Goal: Task Accomplishment & Management: Manage account settings

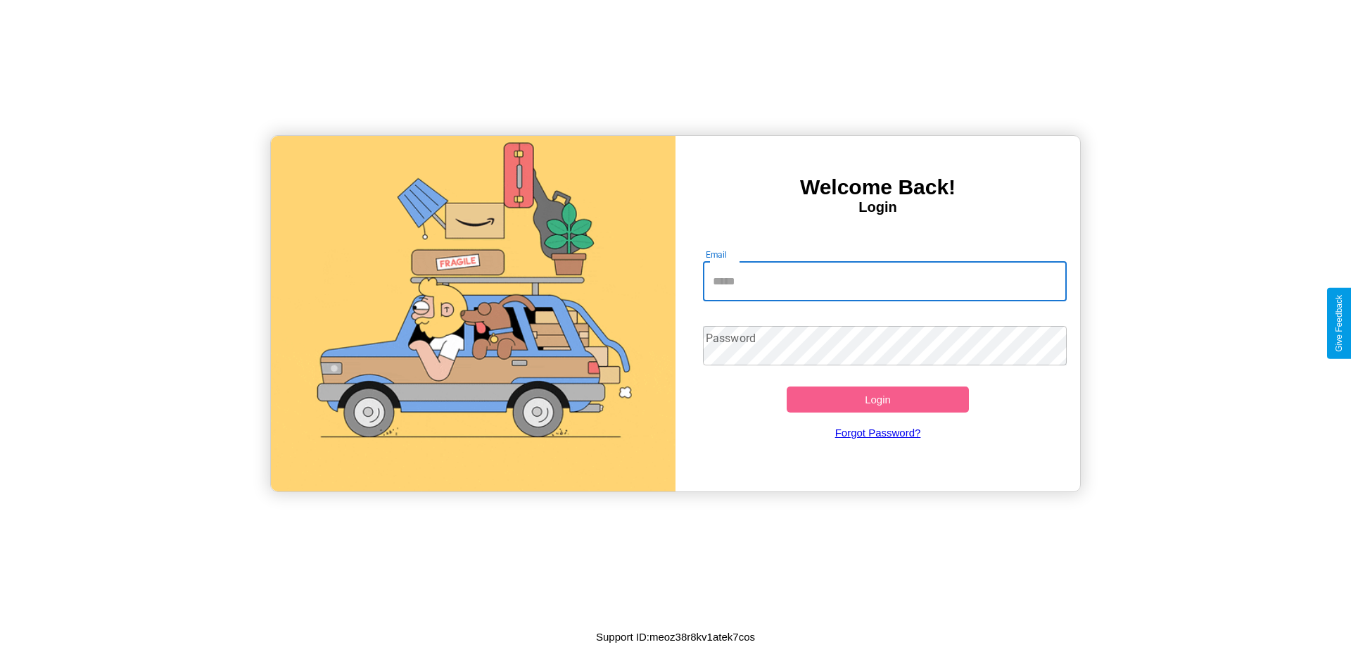
click at [885, 281] on input "Email" at bounding box center [885, 281] width 365 height 39
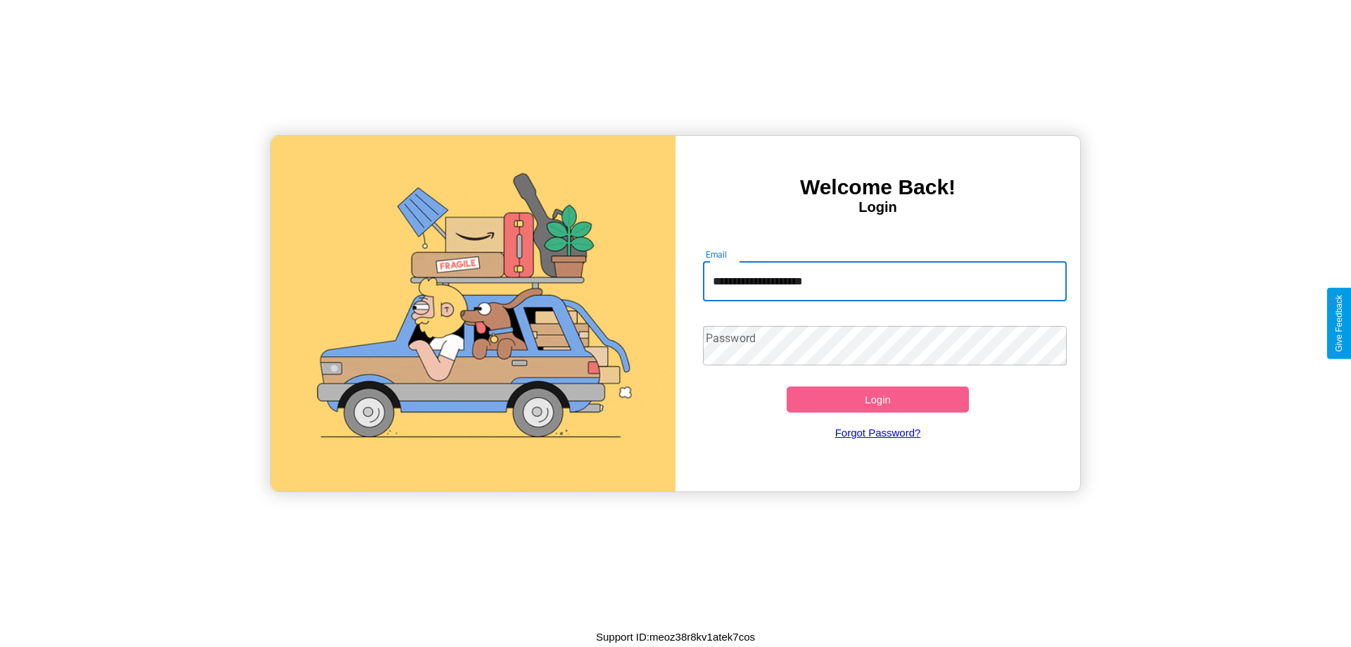
type input "**********"
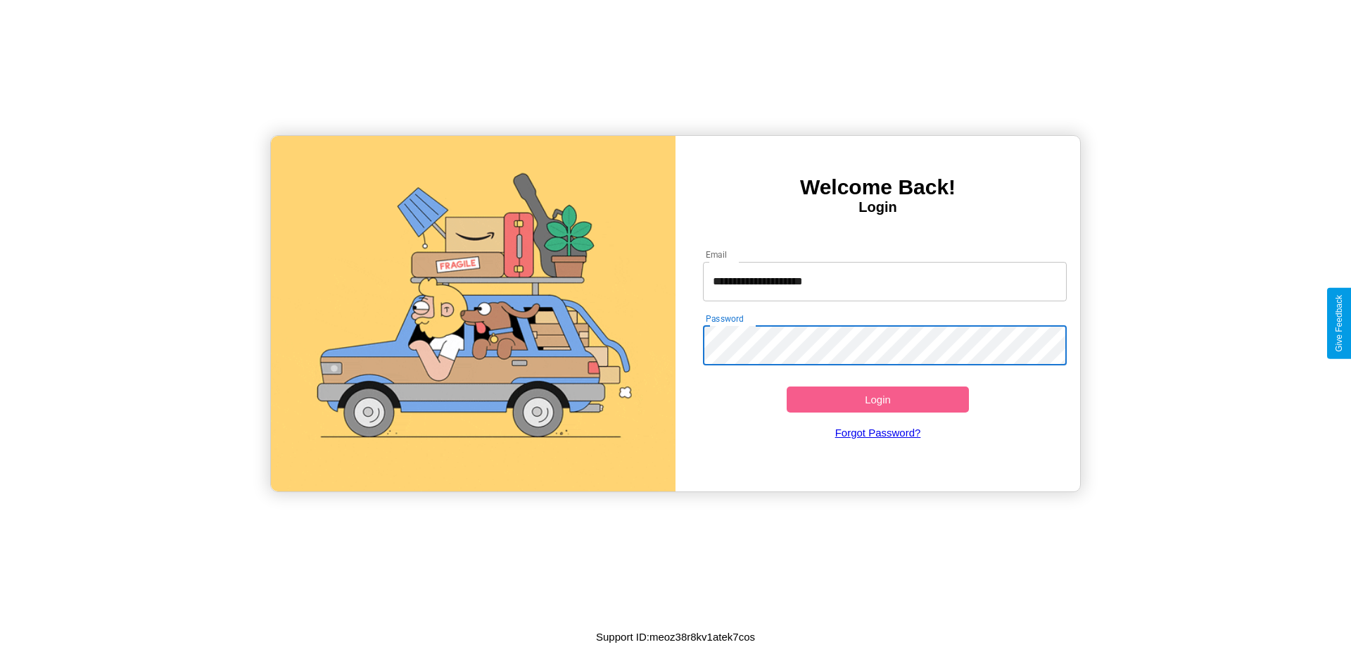
click at [877, 399] on button "Login" at bounding box center [878, 399] width 182 height 26
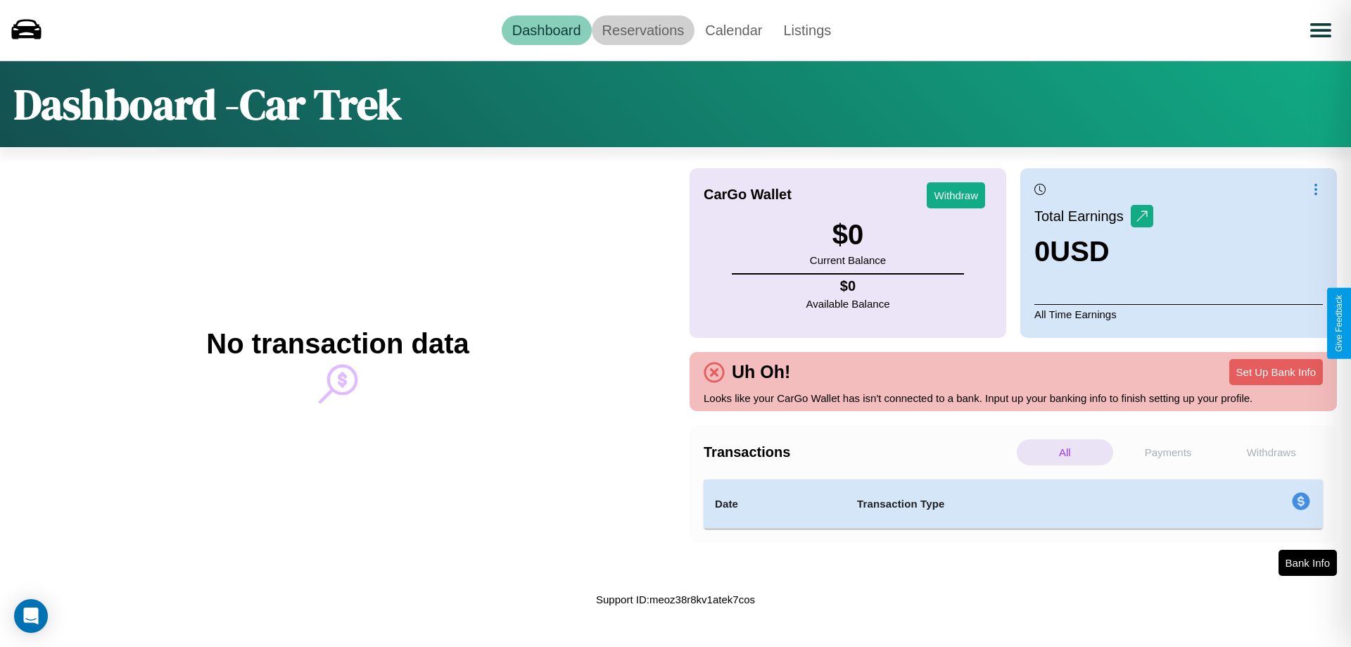
click at [642, 30] on link "Reservations" at bounding box center [643, 30] width 103 height 30
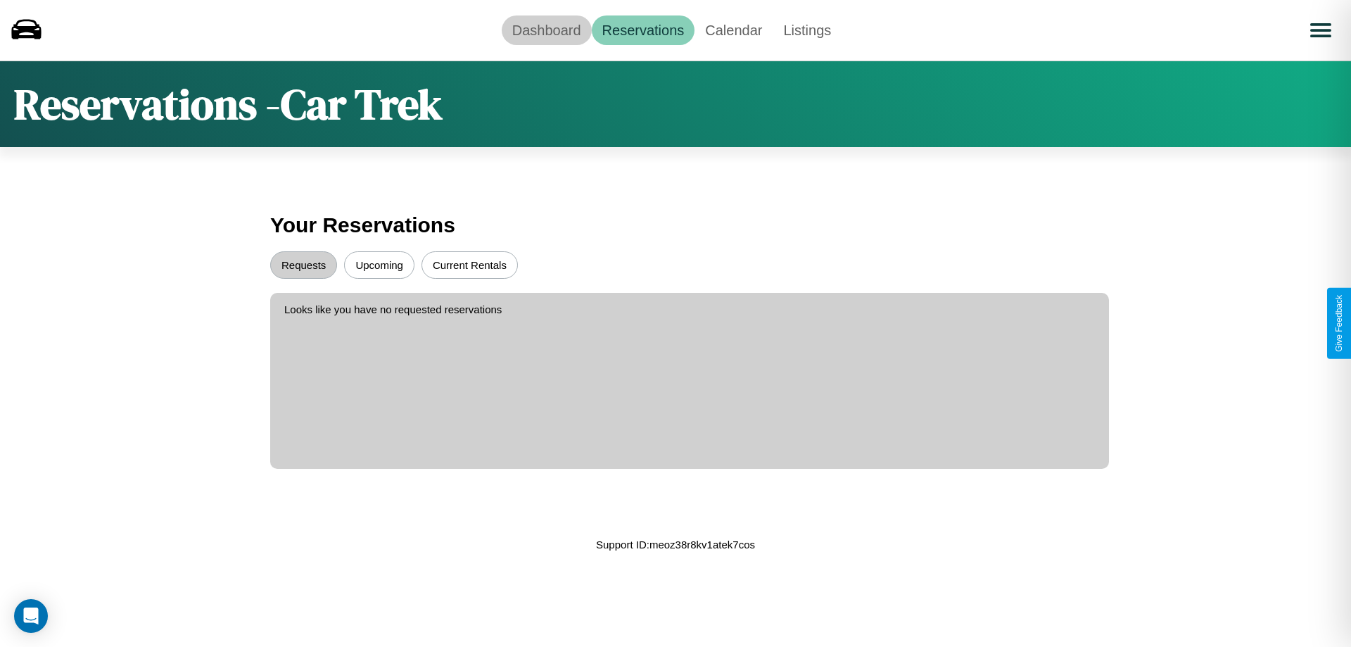
click at [546, 30] on link "Dashboard" at bounding box center [547, 30] width 90 height 30
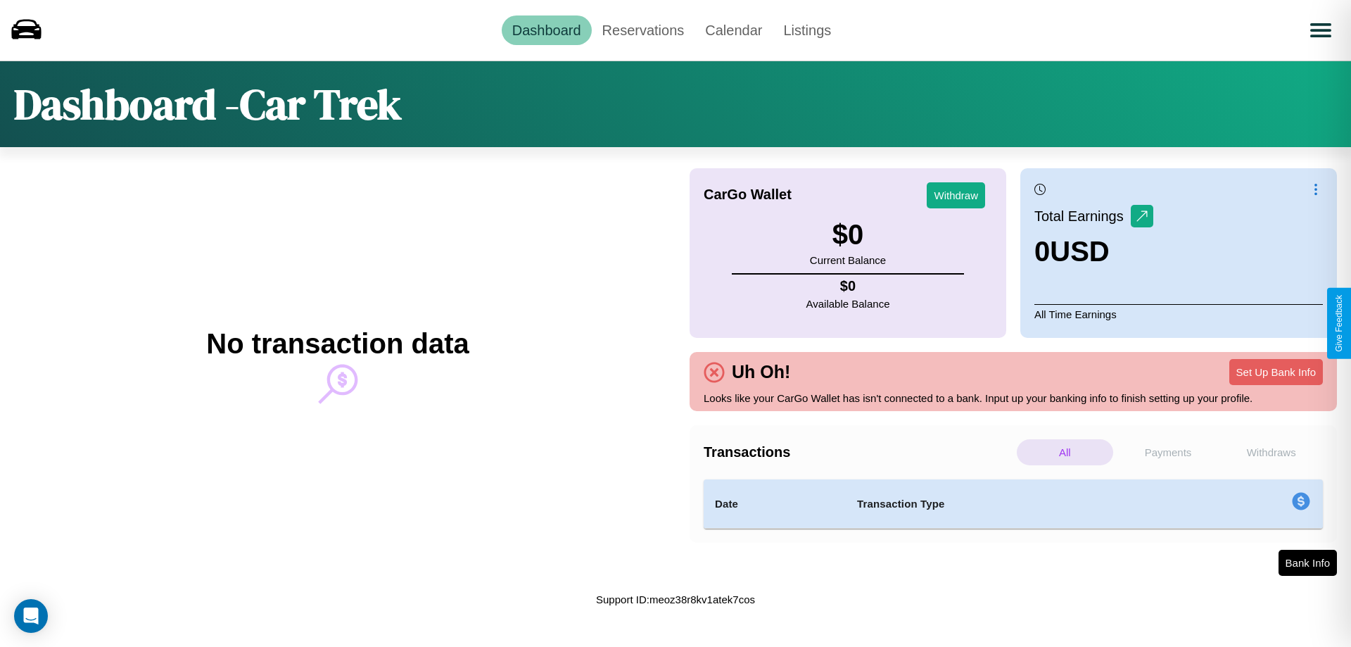
click at [1065, 452] on p "All" at bounding box center [1065, 452] width 96 height 26
click at [1168, 452] on p "Payments" at bounding box center [1168, 452] width 96 height 26
click at [1271, 452] on p "Withdraws" at bounding box center [1271, 452] width 96 height 26
click at [1168, 452] on p "Payments" at bounding box center [1168, 452] width 96 height 26
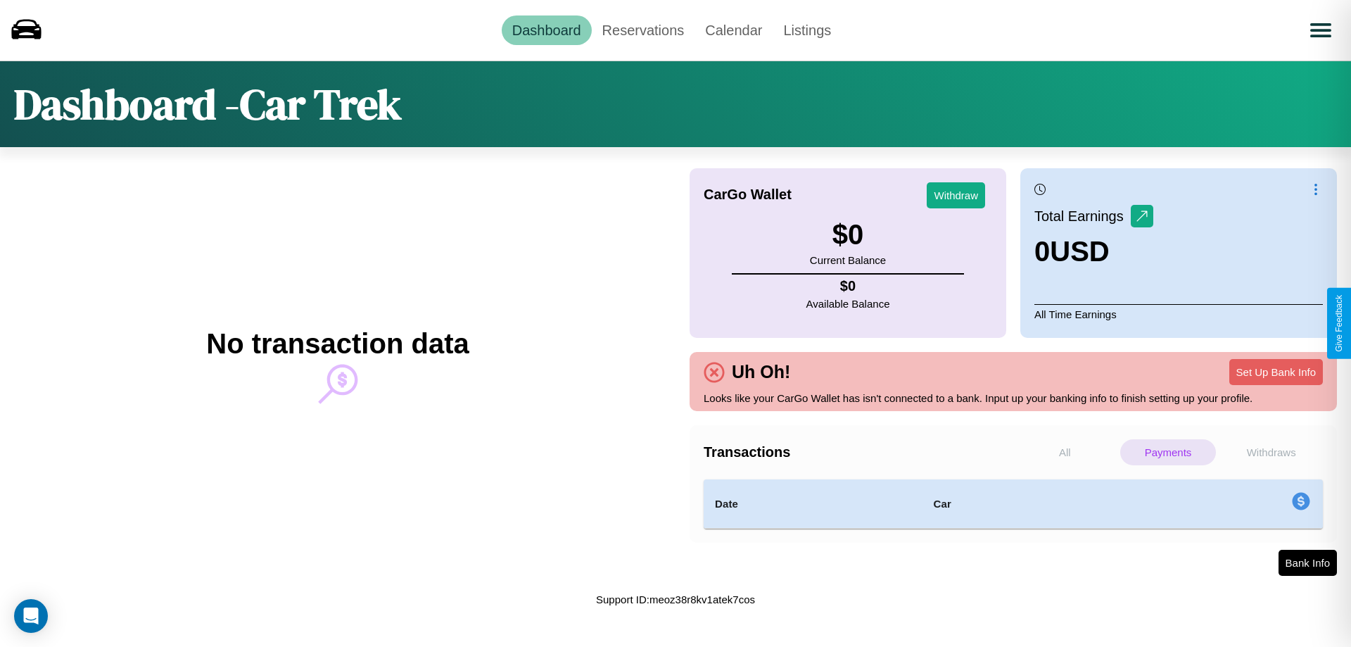
click at [1271, 452] on p "Withdraws" at bounding box center [1271, 452] width 96 height 26
click at [1065, 452] on p "All" at bounding box center [1065, 452] width 96 height 26
